Goal: Task Accomplishment & Management: Use online tool/utility

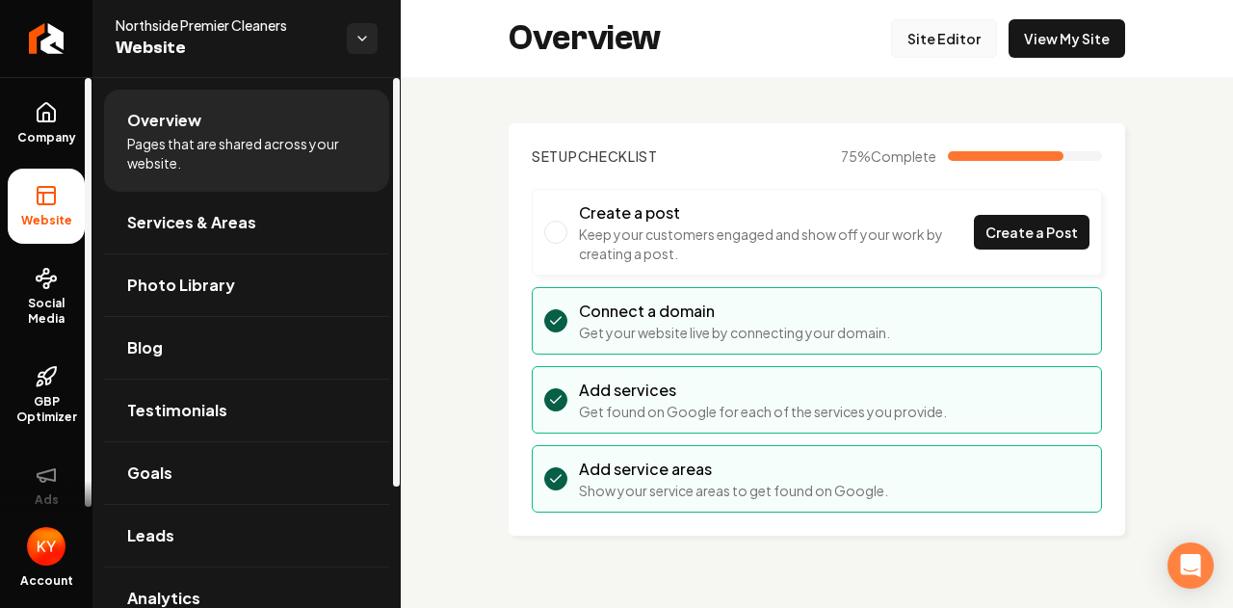
click at [950, 38] on link "Site Editor" at bounding box center [944, 38] width 106 height 39
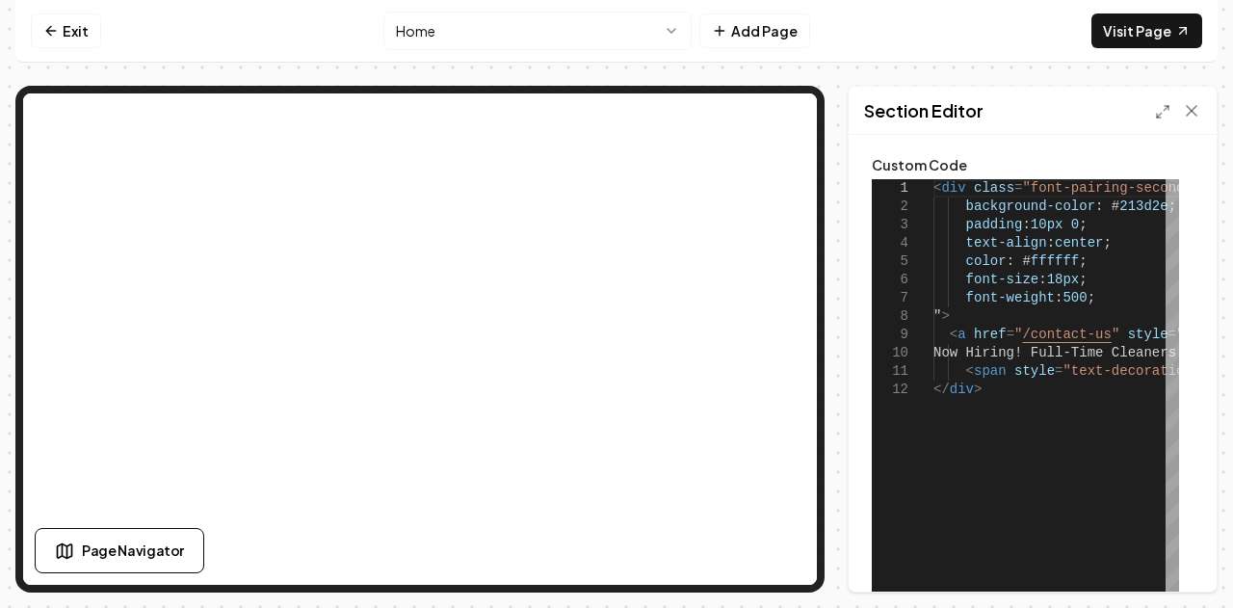
click at [1162, 110] on icon at bounding box center [1162, 111] width 15 height 15
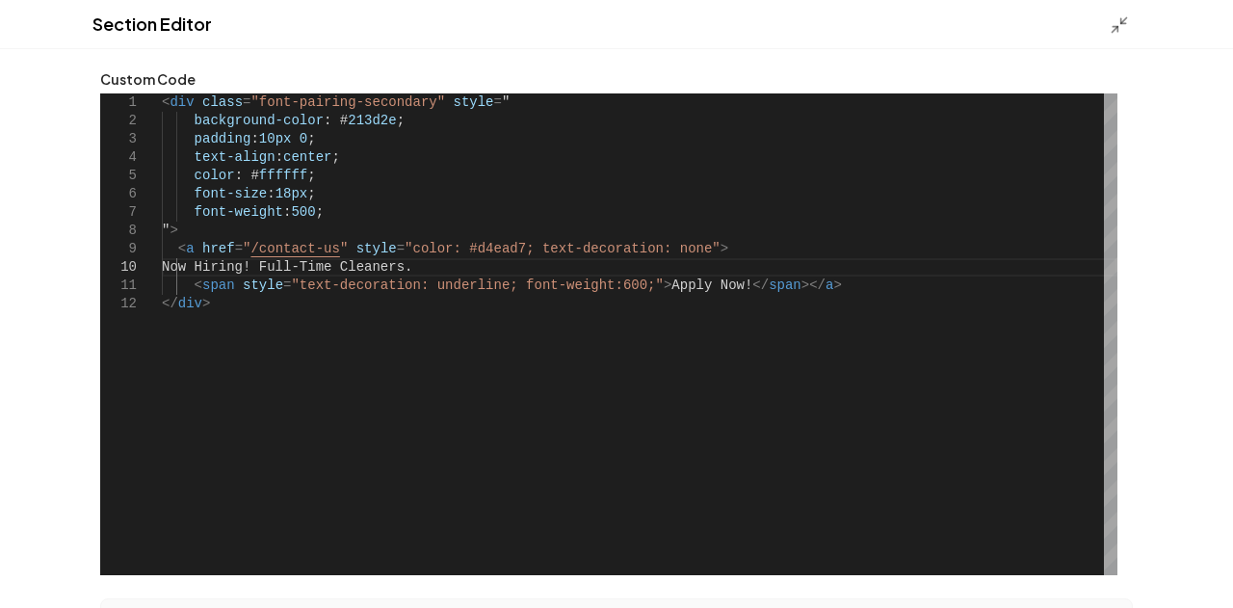
scroll to position [0, 29]
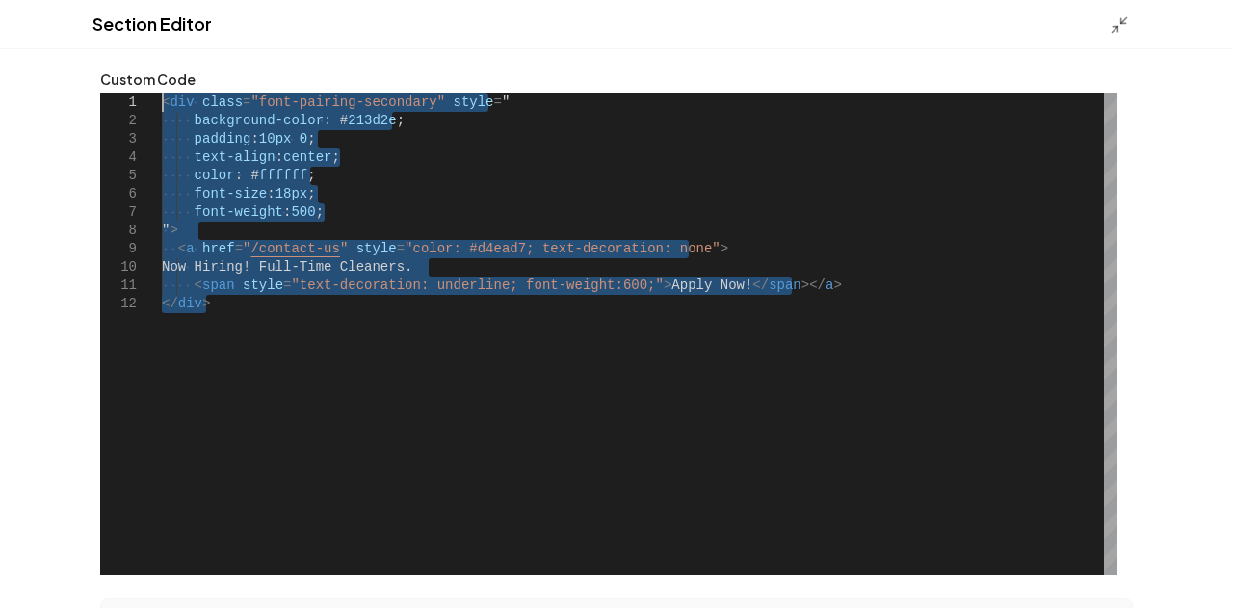
drag, startPoint x: 211, startPoint y: 303, endPoint x: 127, endPoint y: 102, distance: 218.0
click at [162, 102] on div "< div class = "font-pairing-secondary" style = " background-color : # 213d2e ; …" at bounding box center [639, 334] width 955 height 482
click at [396, 323] on div "< div class = "font-pairing-secondary" style = " background-color : # 213d2e ; …" at bounding box center [639, 334] width 955 height 482
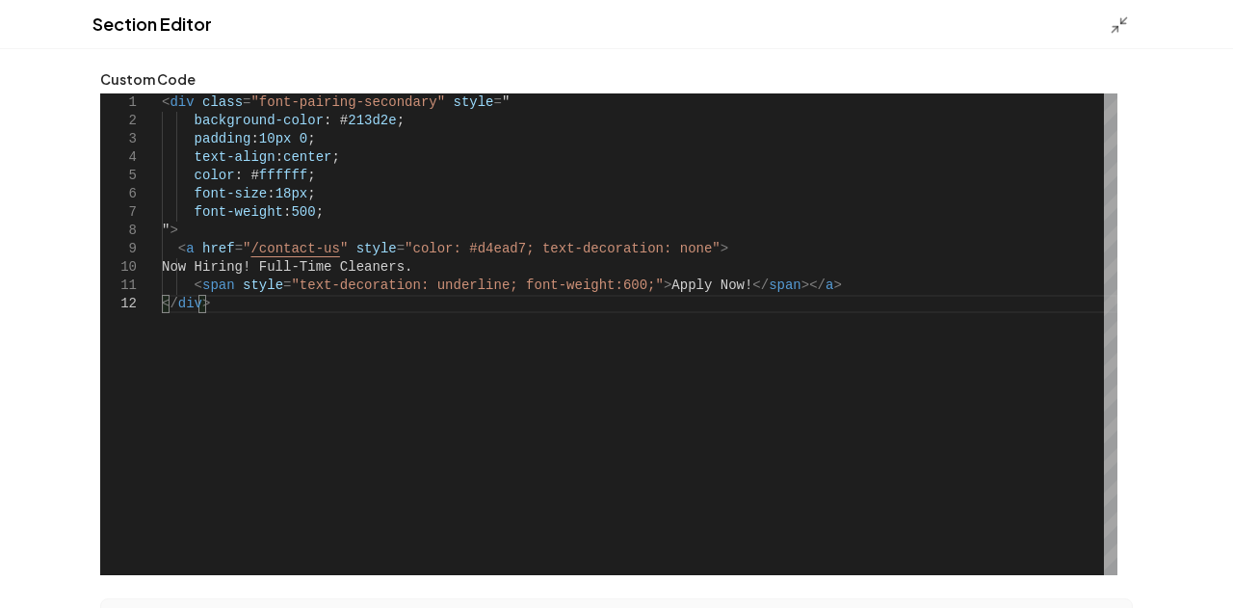
click at [324, 271] on div "< div class = "font-pairing-secondary" style = " background-color : # 213d2e ; …" at bounding box center [639, 334] width 955 height 482
click at [327, 249] on div "< div class = "font-pairing-secondary" style = " background-color : # 213d2e ; …" at bounding box center [639, 334] width 955 height 482
drag, startPoint x: 193, startPoint y: 268, endPoint x: 418, endPoint y: 268, distance: 225.4
click at [418, 268] on div "< div class = "font-pairing-secondary" style = " background-color : # 213d2e ; …" at bounding box center [639, 334] width 955 height 482
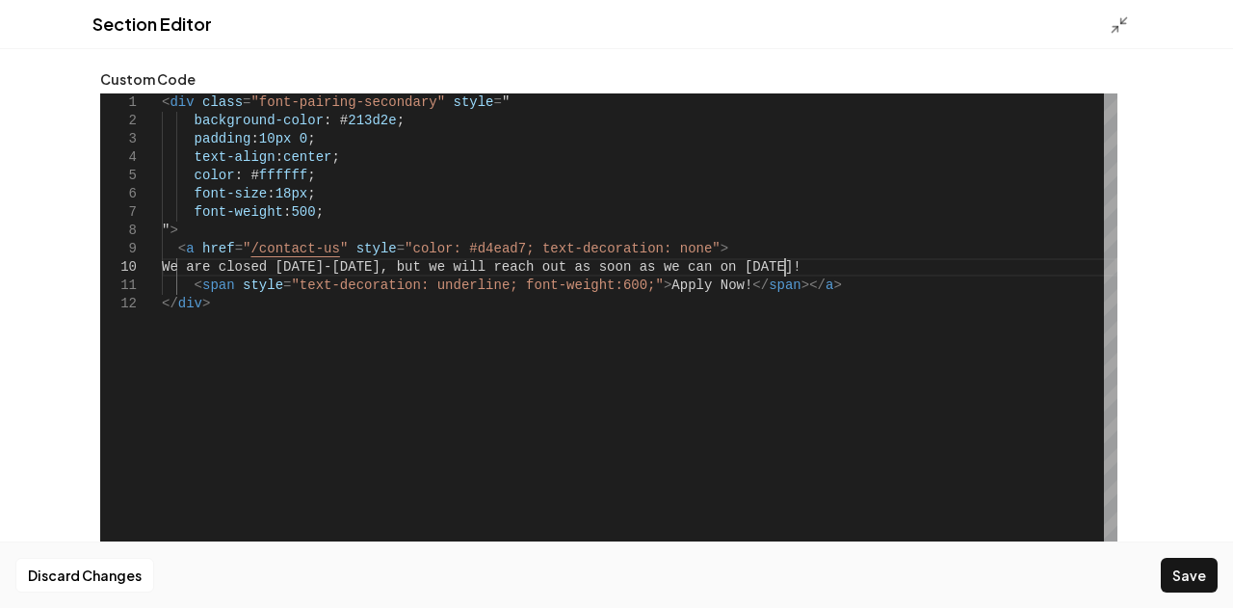
scroll to position [166, 621]
drag, startPoint x: 792, startPoint y: 265, endPoint x: 718, endPoint y: 271, distance: 73.4
click at [718, 271] on div "< div class = "font-pairing-secondary" style = " background-color : # 213d2e ; …" at bounding box center [639, 334] width 955 height 482
drag, startPoint x: 786, startPoint y: 266, endPoint x: 709, endPoint y: 267, distance: 77.1
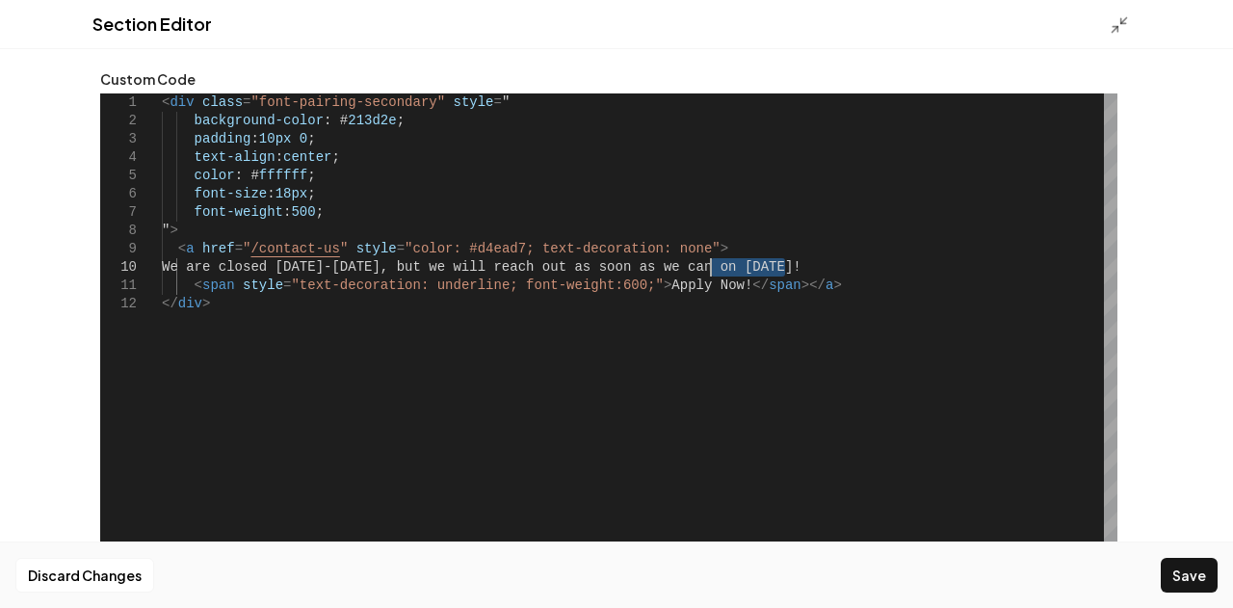
click at [709, 267] on div "< div class = "font-pairing-secondary" style = " background-color : # 213d2e ; …" at bounding box center [639, 334] width 955 height 482
click at [690, 280] on div "< div class = "font-pairing-secondary" style = " background-color : # 213d2e ; …" at bounding box center [639, 334] width 955 height 482
drag, startPoint x: 699, startPoint y: 286, endPoint x: 632, endPoint y: 287, distance: 67.4
click at [632, 287] on div "< div class = "font-pairing-secondary" style = " background-color : # 213d2e ; …" at bounding box center [639, 334] width 955 height 482
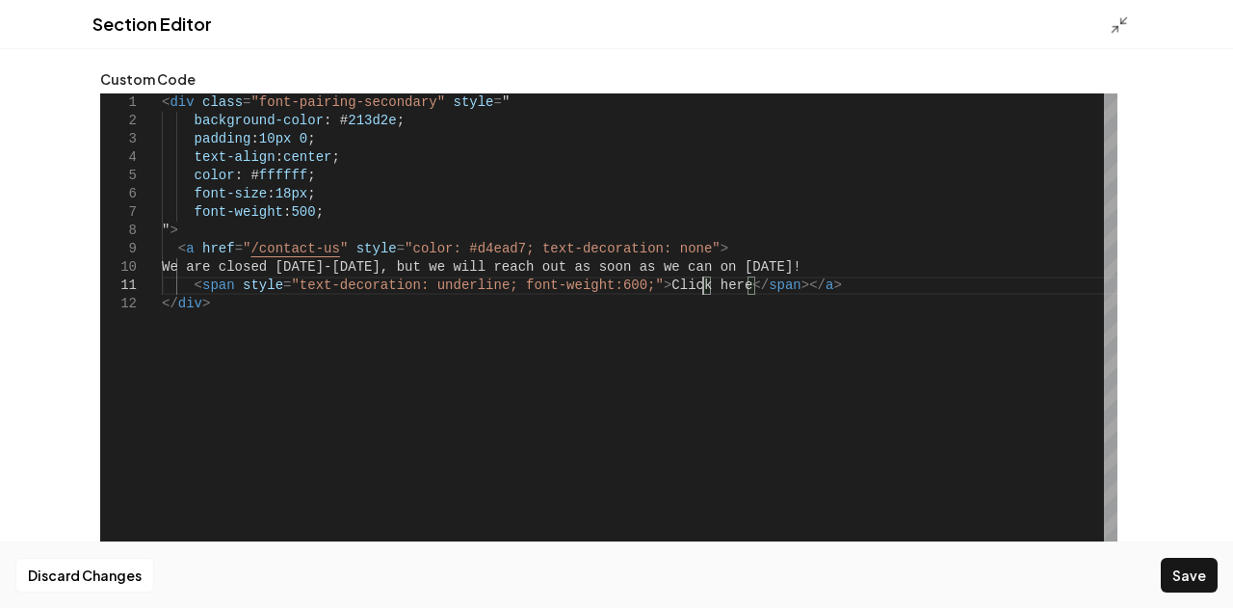
scroll to position [15, 548]
click at [803, 272] on div "< div class = "font-pairing-secondary" style = " background-color : # 213d2e ; …" at bounding box center [639, 334] width 955 height 482
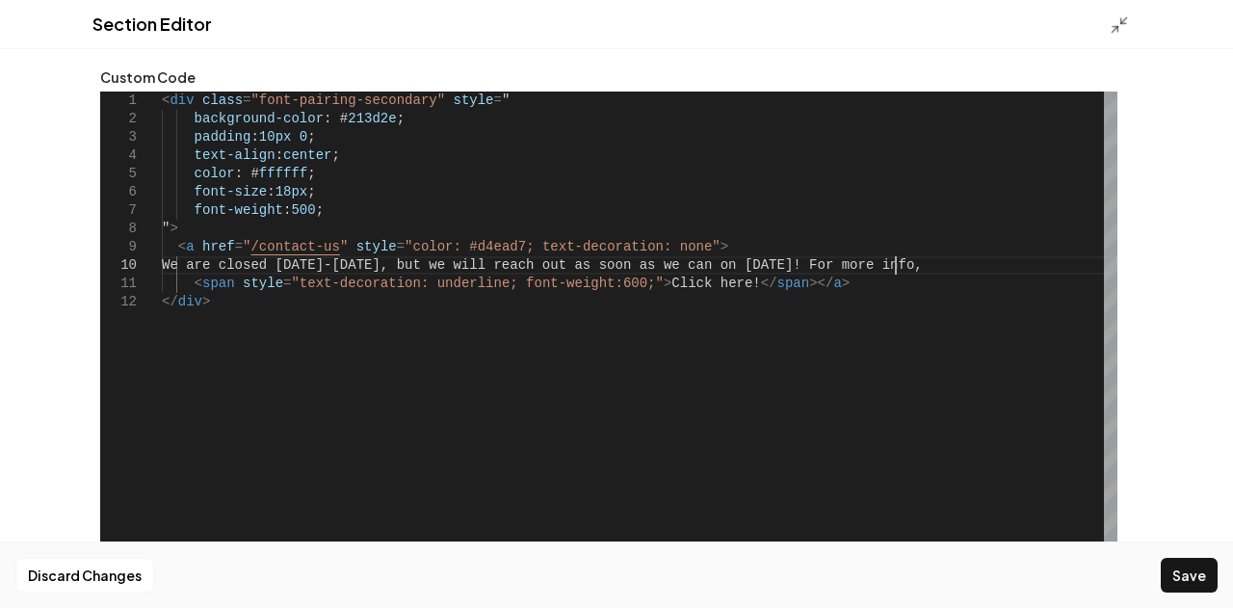
scroll to position [0, 0]
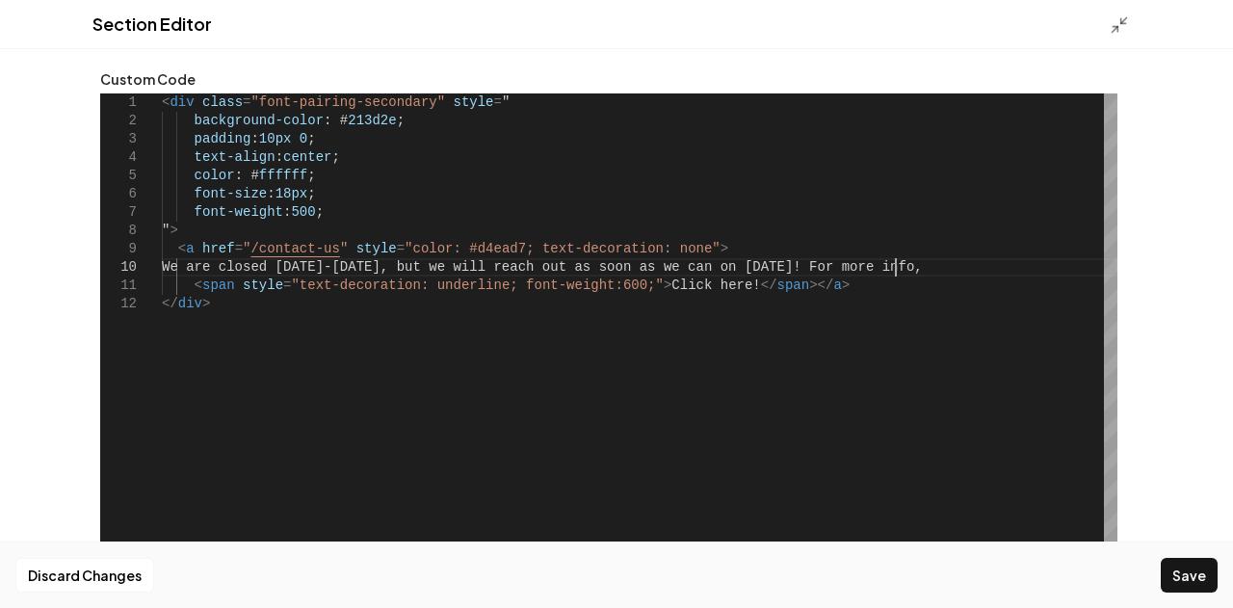
click at [1113, 21] on icon at bounding box center [1118, 24] width 19 height 19
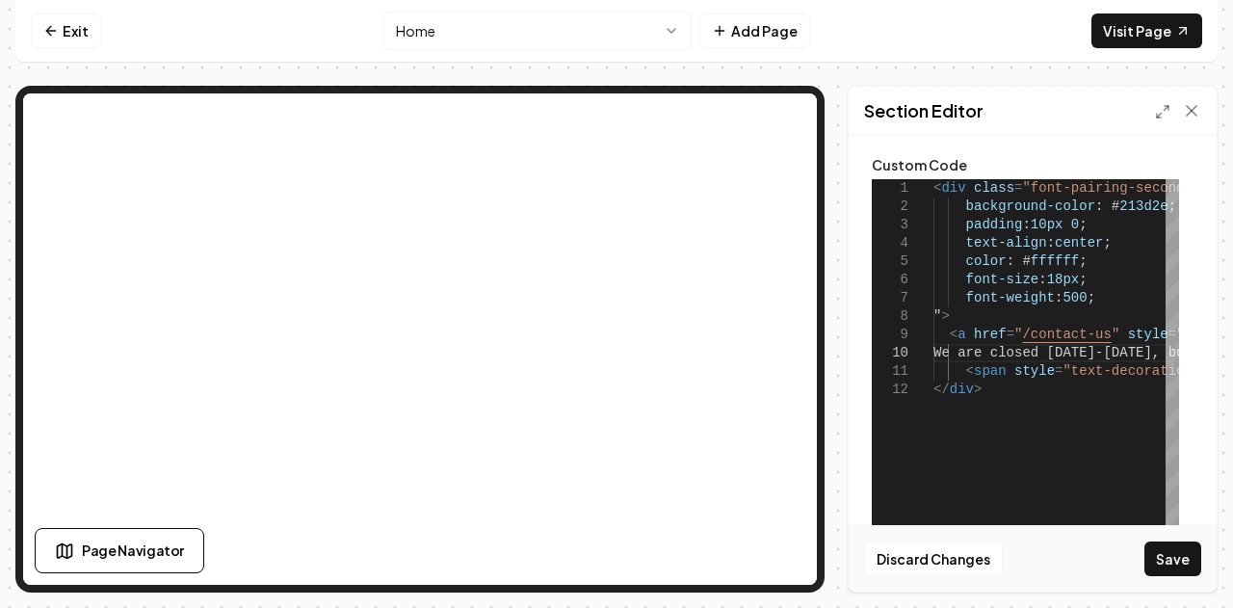
scroll to position [96, 0]
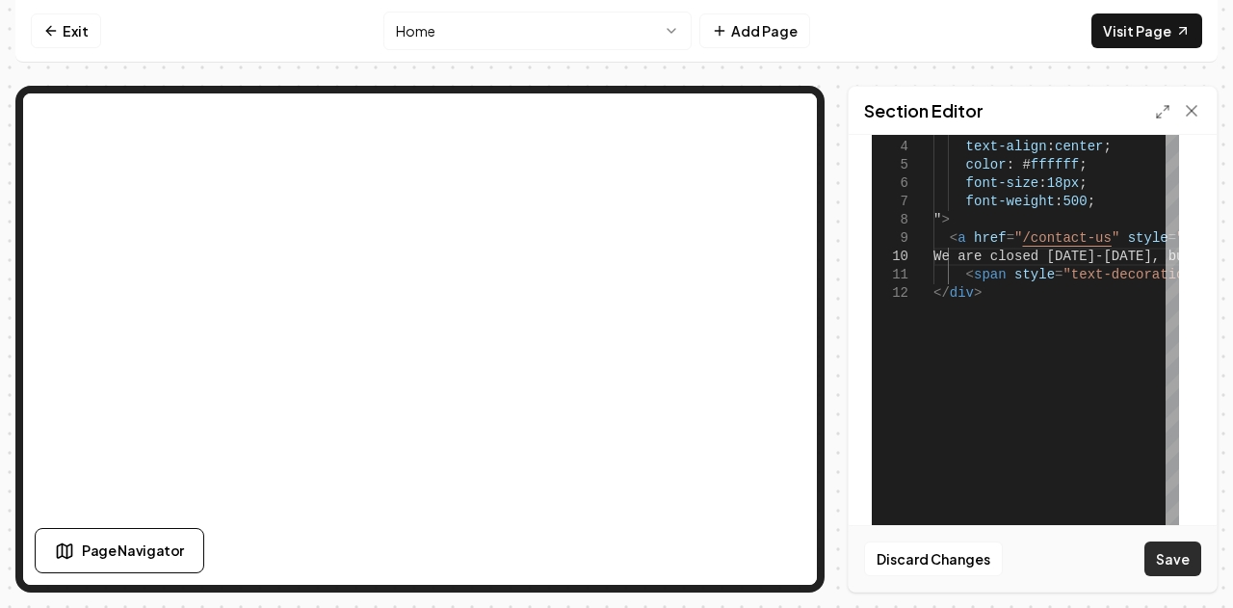
click at [1175, 564] on button "Save" at bounding box center [1172, 558] width 57 height 35
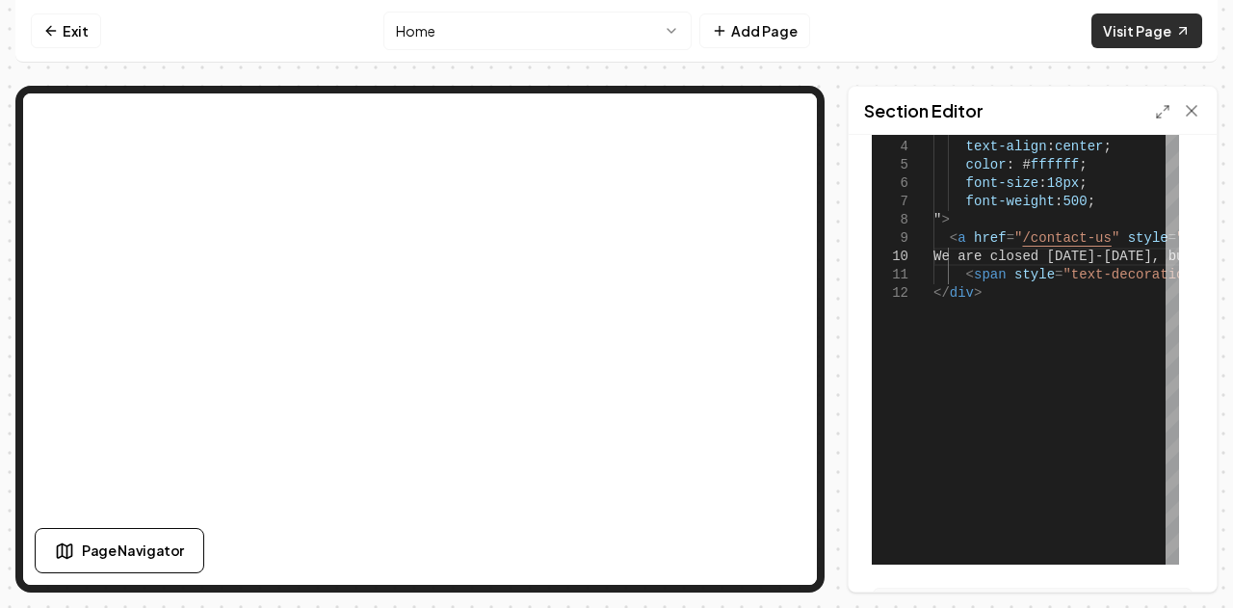
click at [1131, 33] on link "Visit Page" at bounding box center [1146, 30] width 111 height 35
type textarea "**********"
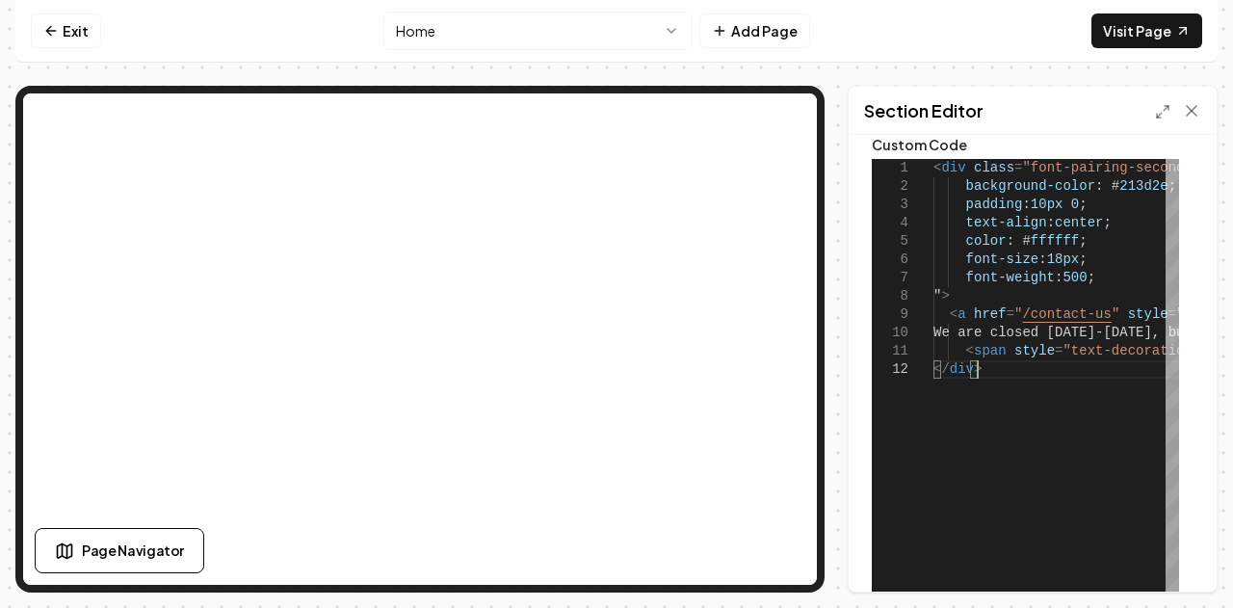
scroll to position [0, 0]
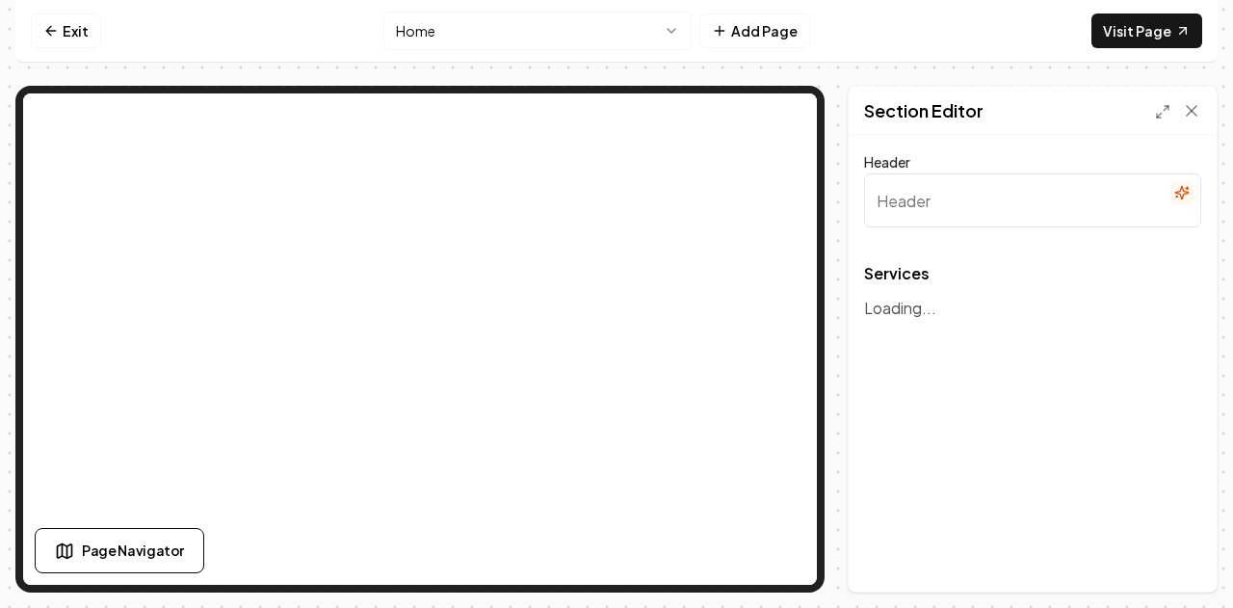
type input "Our Expert Cleaning Services"
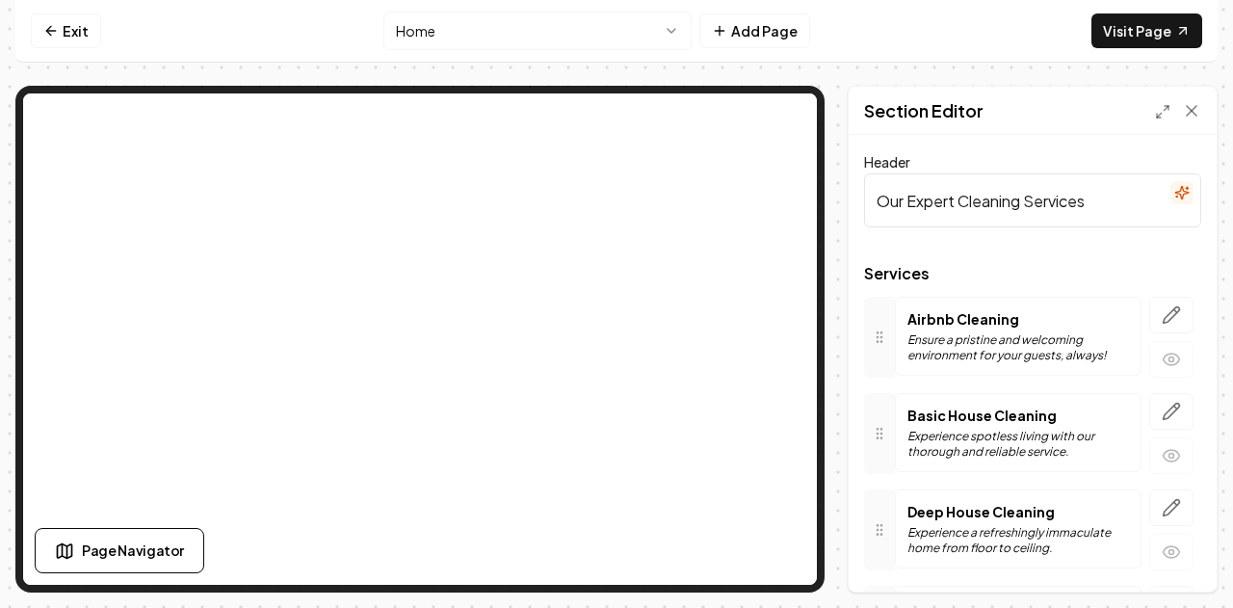
click at [903, 269] on span "Services" at bounding box center [1032, 273] width 337 height 15
click at [952, 352] on p "Ensure a pristine and welcoming environment for your guests, always!" at bounding box center [1018, 347] width 222 height 31
click at [1191, 113] on icon at bounding box center [1191, 110] width 19 height 19
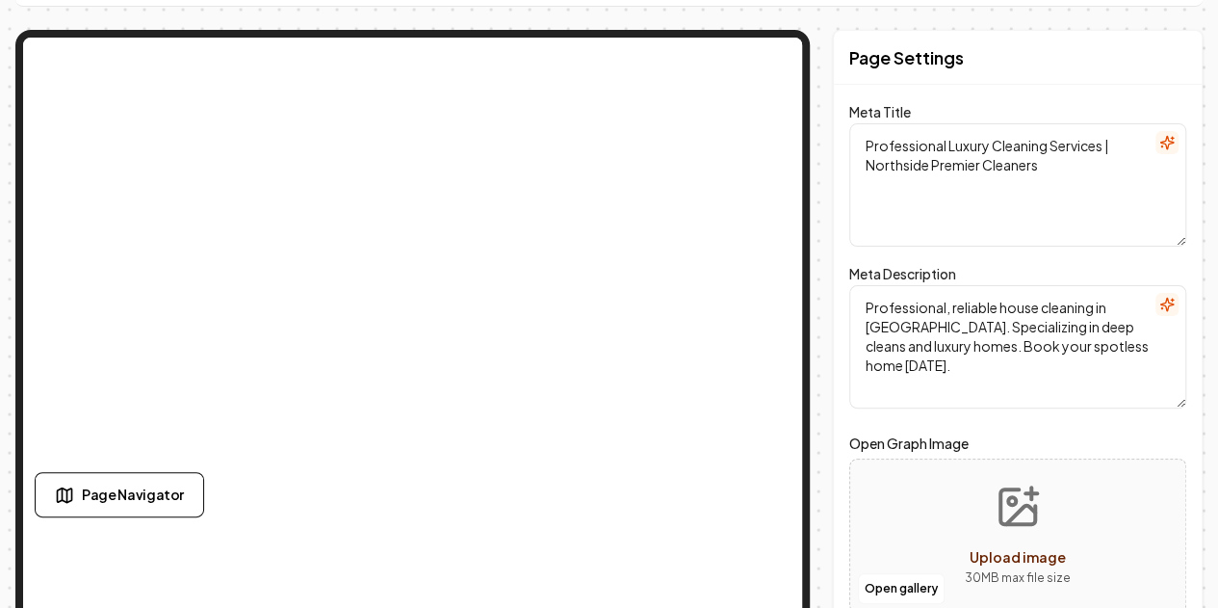
scroll to position [79, 0]
